Goal: Information Seeking & Learning: Learn about a topic

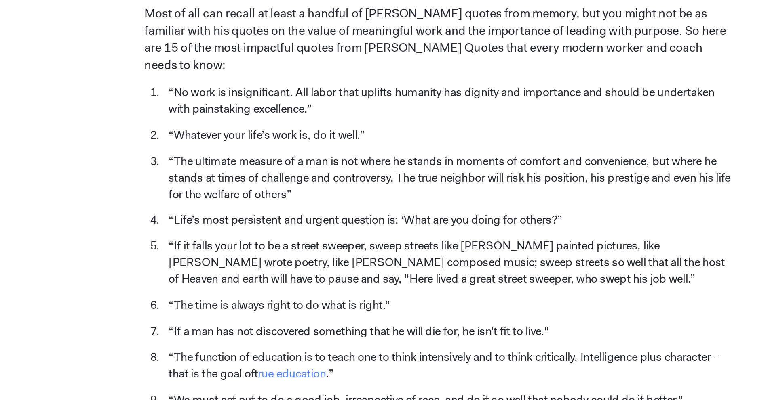
scroll to position [217, 0]
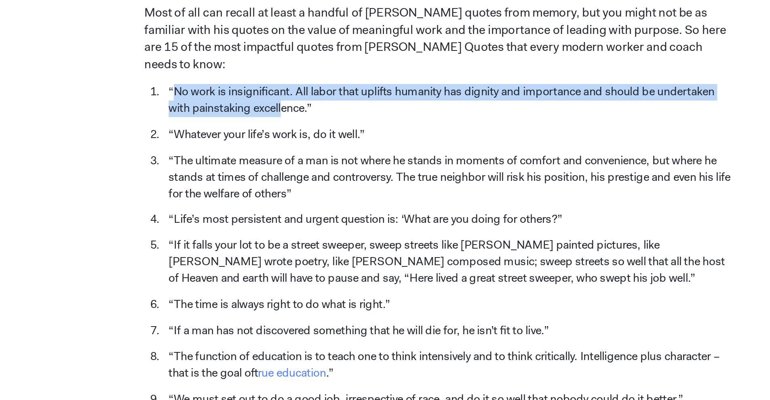
drag, startPoint x: 215, startPoint y: 196, endPoint x: 285, endPoint y: 203, distance: 70.2
click at [285, 203] on li "“No work is insignificant. All labor that uplifts humanity has dignity and impo…" at bounding box center [390, 210] width 362 height 21
drag, startPoint x: 304, startPoint y: 205, endPoint x: 214, endPoint y: 194, distance: 90.7
click at [214, 200] on li "“No work is insignificant. All labor that uplifts humanity has dignity and impo…" at bounding box center [390, 210] width 362 height 21
copy li "“No work is insignificant. All labor that uplifts humanity has dignity and impo…"
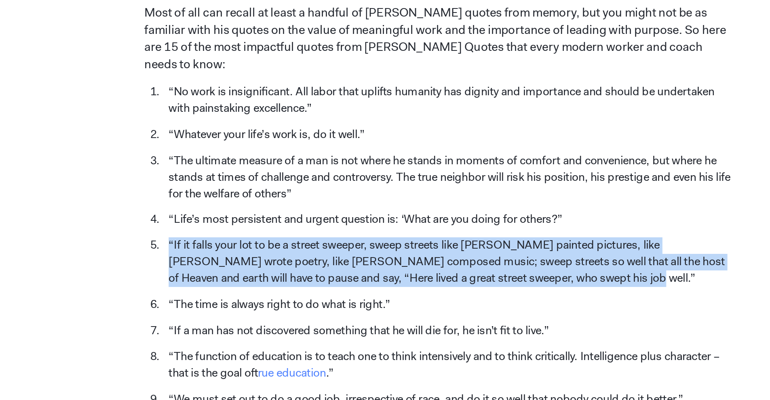
drag, startPoint x: 470, startPoint y: 272, endPoint x: 486, endPoint y: 312, distance: 43.4
click at [486, 312] on ol "“No work is insignificant. All labor that uplifts humanity has dignity and impo…" at bounding box center [385, 368] width 374 height 336
click at [486, 312] on li "“If it falls your lot to be a street sweeper, sweep streets like [PERSON_NAME] …" at bounding box center [390, 313] width 362 height 32
drag, startPoint x: 467, startPoint y: 274, endPoint x: 484, endPoint y: 309, distance: 38.5
click at [484, 309] on ol "“No work is insignificant. All labor that uplifts humanity has dignity and impo…" at bounding box center [385, 368] width 374 height 336
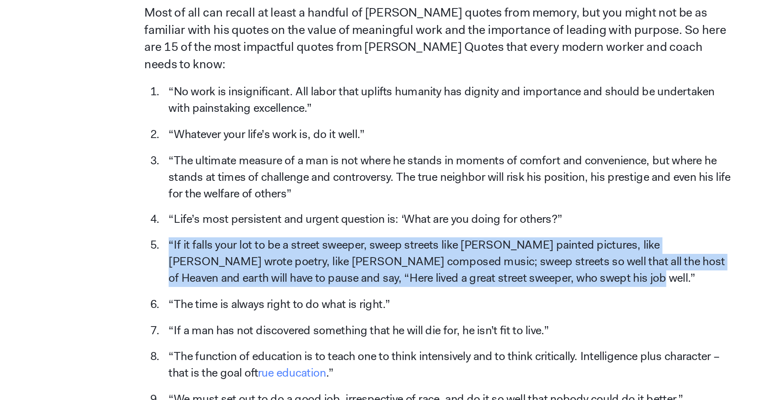
copy ol "“Life’s most persistent and urgent question is: ‘What are you doing for others?…"
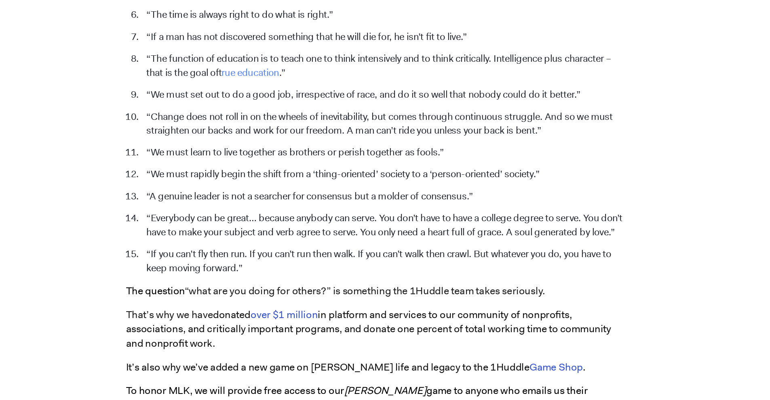
scroll to position [545, 0]
